Goal: Task Accomplishment & Management: Complete application form

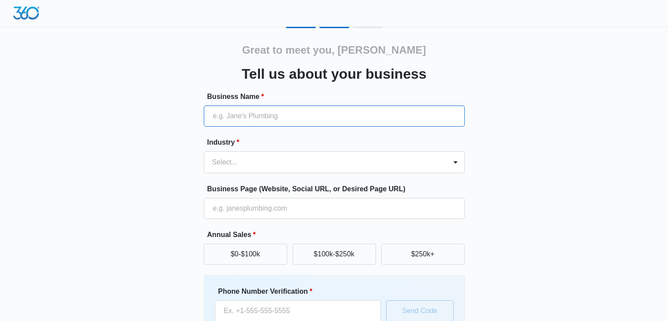
click at [263, 116] on input "Business Name *" at bounding box center [334, 115] width 261 height 21
type input "Fire & Spice"
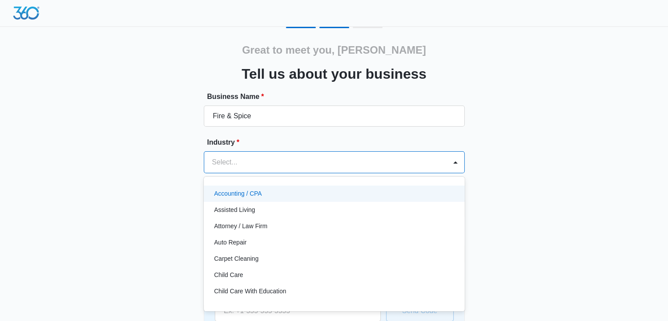
click at [241, 166] on div at bounding box center [323, 162] width 223 height 12
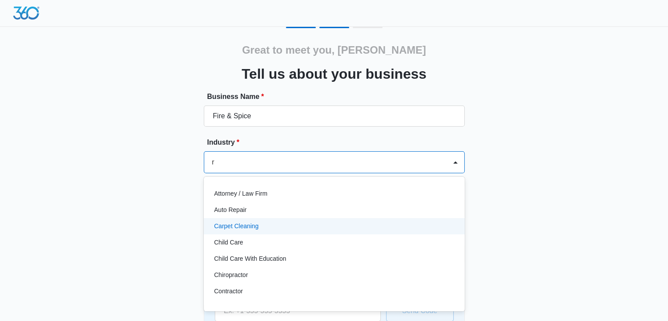
type input "rr"
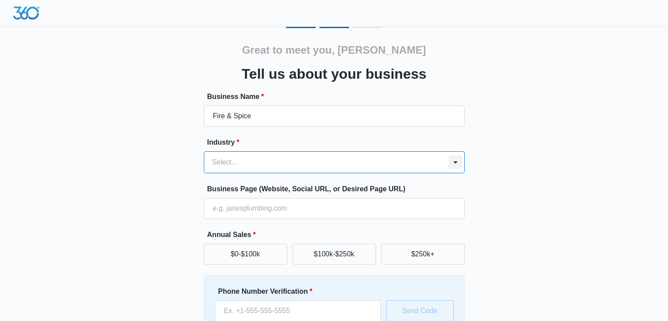
click at [455, 161] on div at bounding box center [455, 162] width 14 height 14
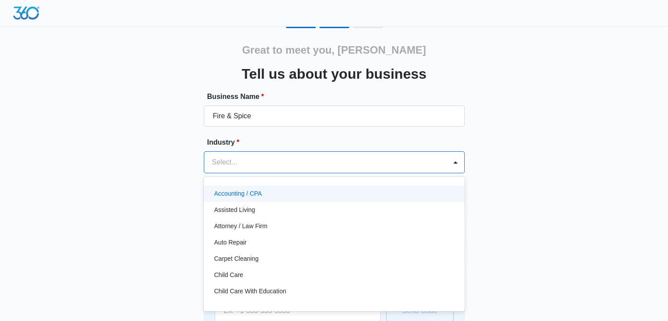
click at [440, 164] on div "Select..." at bounding box center [325, 161] width 242 height 21
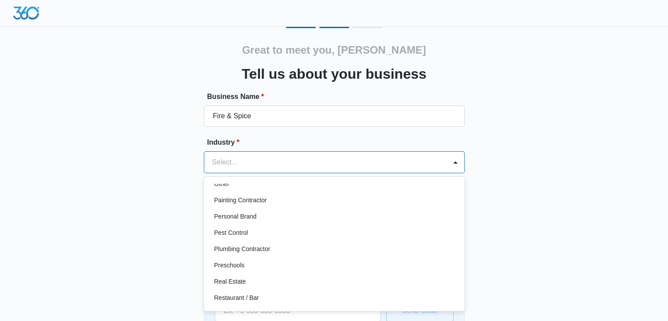
scroll to position [535, 0]
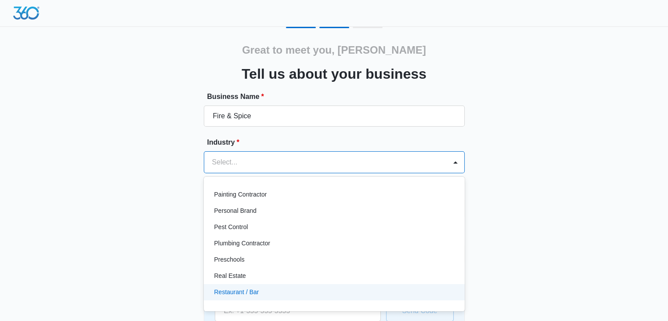
click at [218, 293] on p "Restaurant / Bar" at bounding box center [236, 291] width 45 height 9
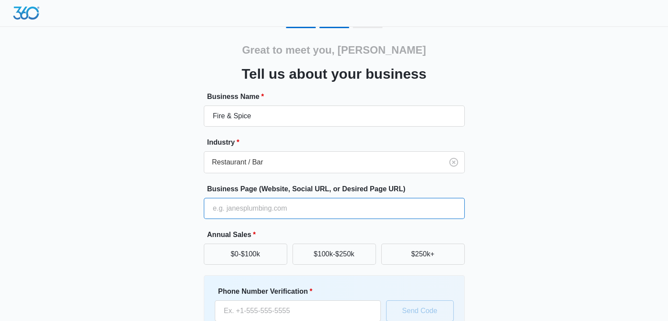
click at [232, 204] on input "Business Page (Website, Social URL, or Desired Page URL)" at bounding box center [334, 208] width 261 height 21
type input "[DOMAIN_NAME]"
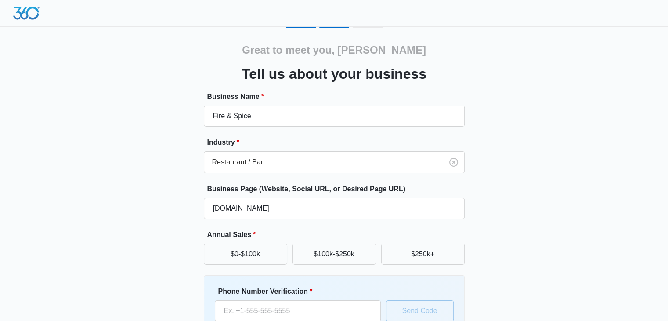
click at [189, 242] on div "Great to meet you, Shiraz Tell us about your business Business Name * Fire & Sp…" at bounding box center [334, 205] width 527 height 356
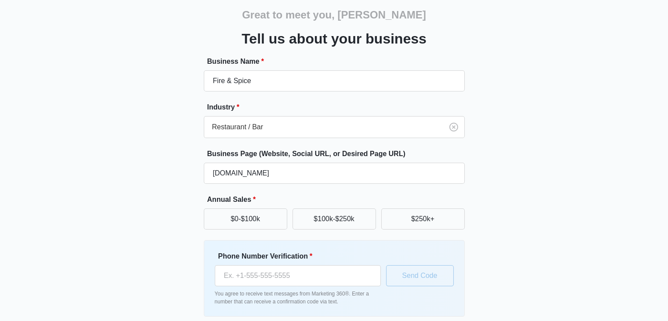
scroll to position [53, 0]
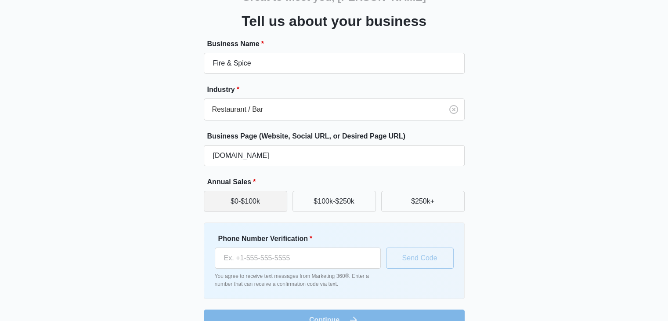
click at [238, 206] on button "$0-$100k" at bounding box center [245, 201] width 83 height 21
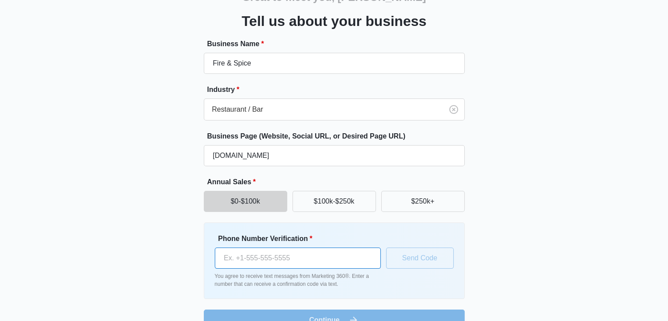
click at [234, 259] on input "Phone Number Verification *" at bounding box center [298, 257] width 166 height 21
type input "[PHONE_NUMBER]"
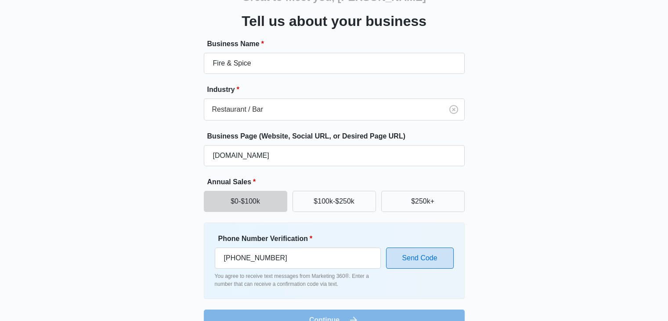
click at [413, 260] on button "Send Code" at bounding box center [420, 257] width 68 height 21
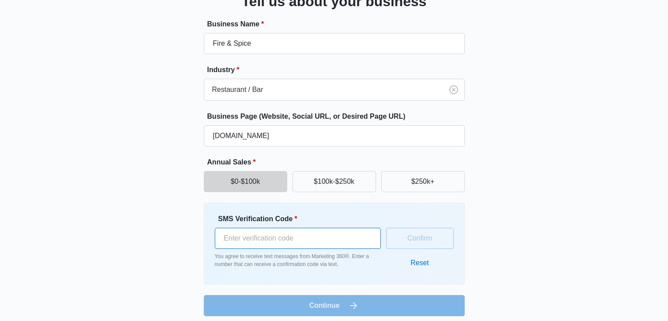
click at [290, 233] on input "SMS Verification Code *" at bounding box center [298, 237] width 166 height 21
type input "461869"
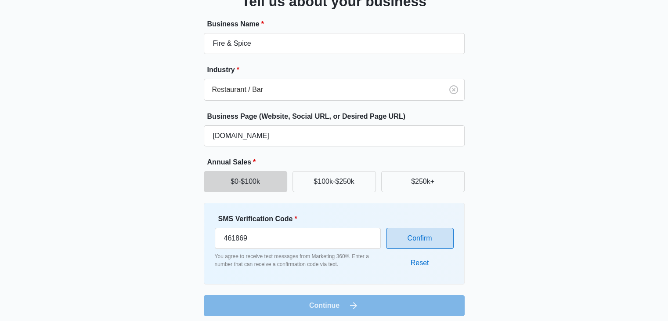
click at [421, 240] on button "Confirm" at bounding box center [420, 237] width 68 height 21
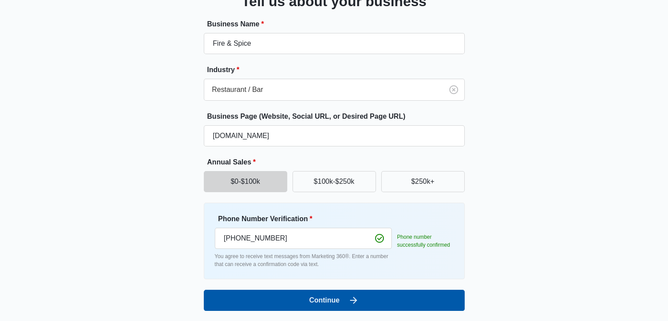
click at [317, 300] on button "Continue" at bounding box center [334, 299] width 261 height 21
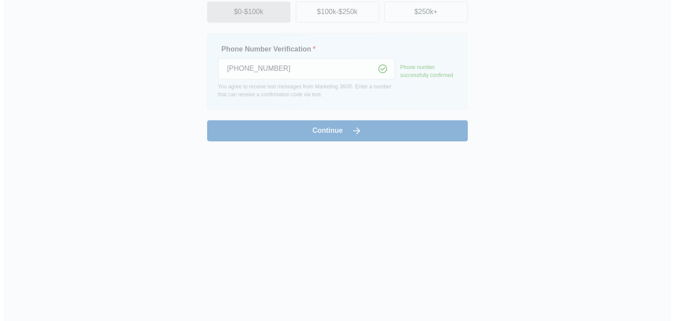
scroll to position [0, 0]
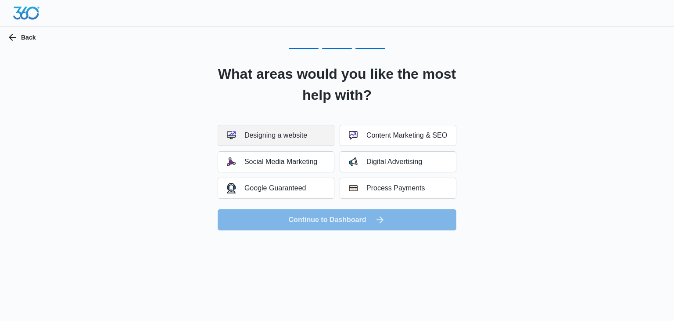
click at [272, 135] on div "Designing a website" at bounding box center [267, 135] width 80 height 9
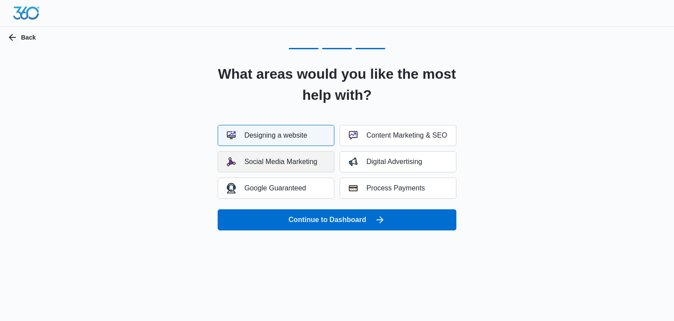
click at [267, 161] on div "Social Media Marketing" at bounding box center [272, 161] width 90 height 9
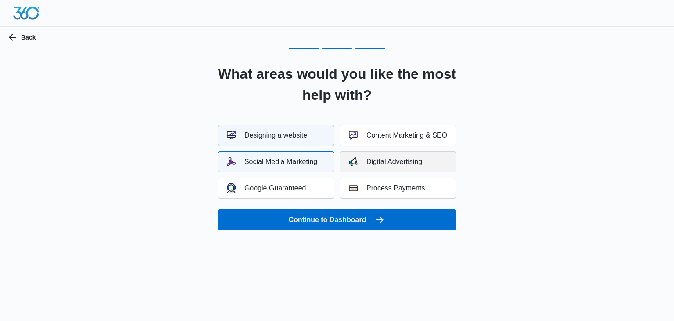
click at [374, 160] on div "Digital Advertising" at bounding box center [385, 161] width 73 height 9
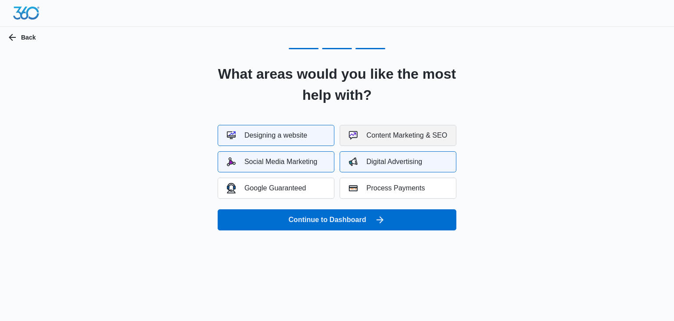
click at [378, 137] on div "Content Marketing & SEO" at bounding box center [398, 135] width 98 height 9
click at [284, 189] on div "Google Guaranteed" at bounding box center [266, 188] width 79 height 10
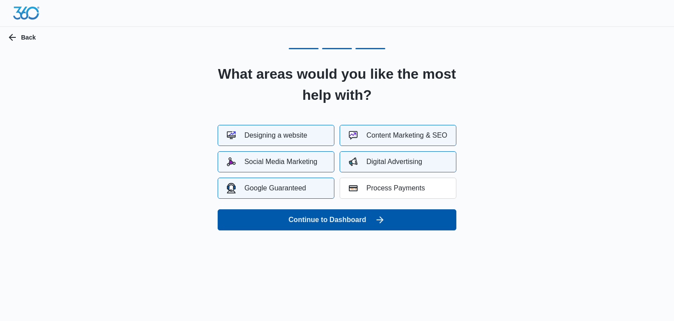
click at [328, 222] on button "Continue to Dashboard" at bounding box center [337, 219] width 239 height 21
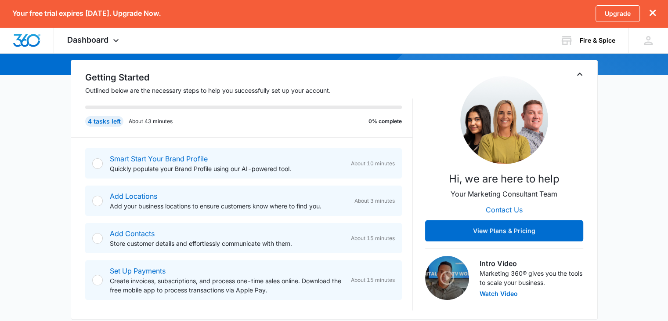
scroll to position [117, 0]
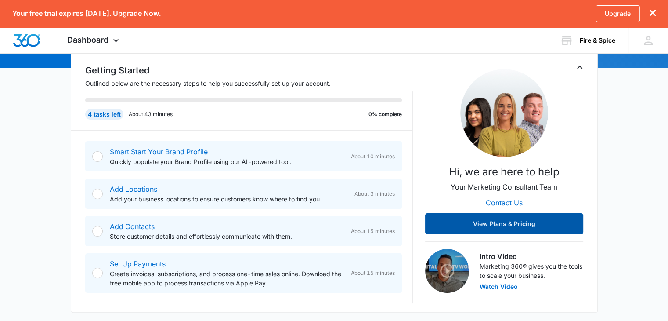
click at [516, 230] on button "View Plans & Pricing" at bounding box center [504, 223] width 158 height 21
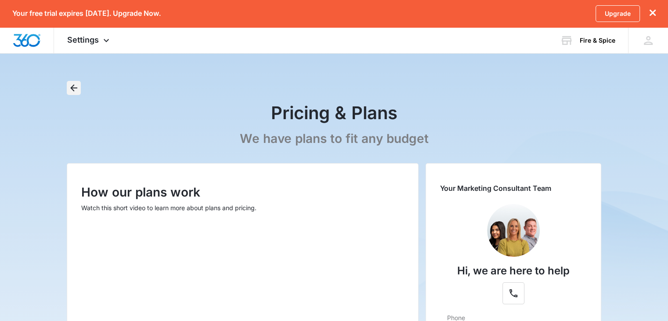
click at [76, 88] on icon "Back" at bounding box center [73, 87] width 7 height 7
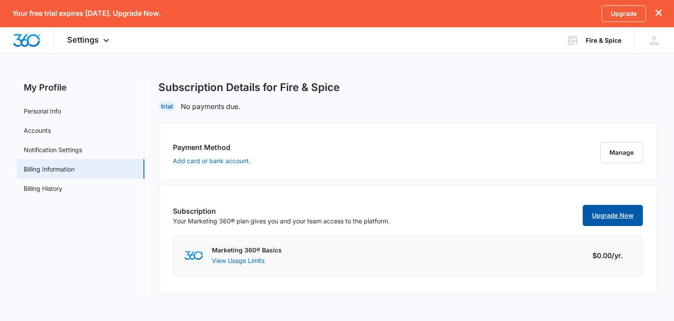
click at [610, 215] on link "Upgrade Now" at bounding box center [613, 215] width 60 height 21
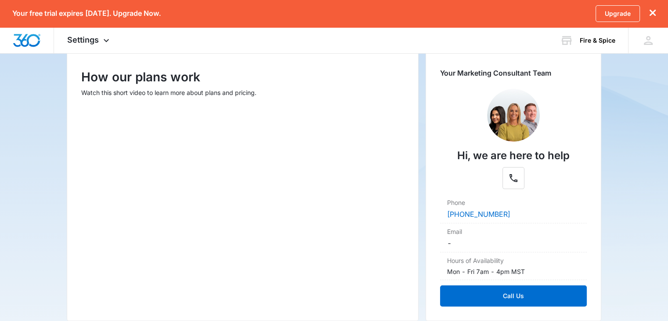
scroll to position [111, 0]
